Goal: Task Accomplishment & Management: Use online tool/utility

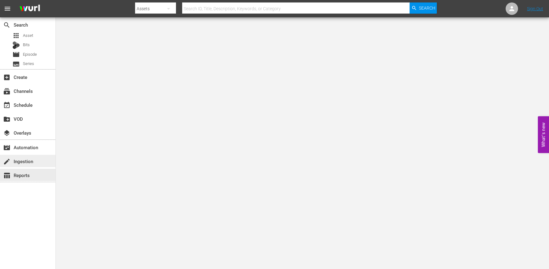
click at [30, 160] on div "create Ingestion" at bounding box center [17, 161] width 35 height 6
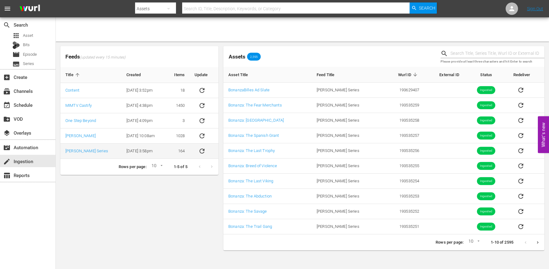
click at [201, 155] on icon "sticky table" at bounding box center [201, 151] width 7 height 7
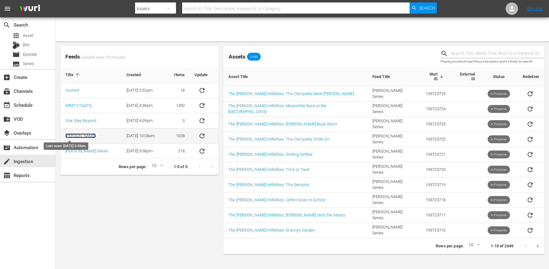
click at [70, 134] on link "[PERSON_NAME]" at bounding box center [80, 136] width 30 height 5
